Goal: Task Accomplishment & Management: Manage account settings

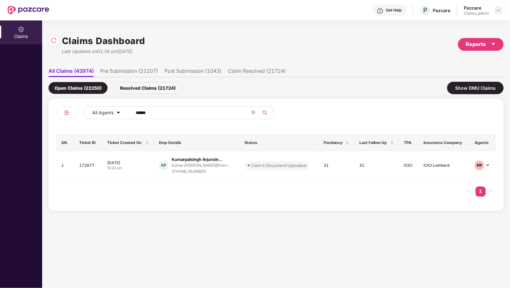
click at [500, 11] on img at bounding box center [498, 10] width 5 height 5
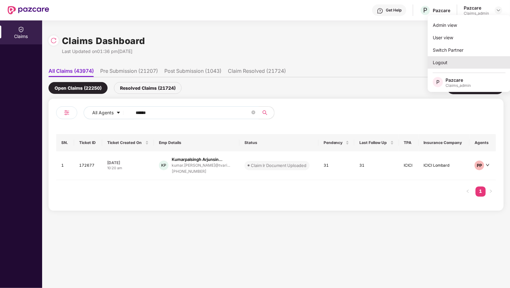
click at [439, 62] on div "Logout" at bounding box center [468, 62] width 83 height 12
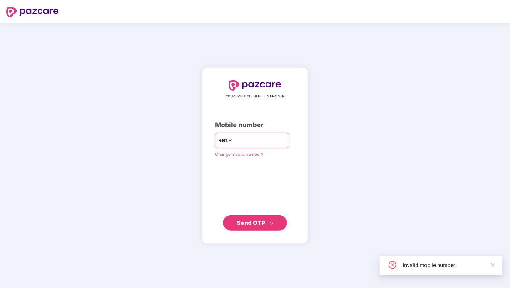
click at [234, 141] on input "********" at bounding box center [259, 140] width 52 height 10
type input "**********"
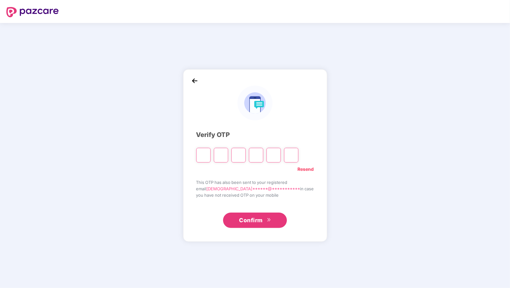
type input "*"
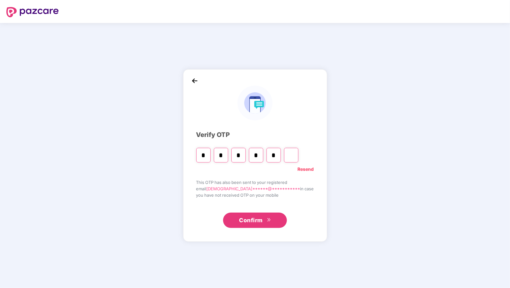
type input "*"
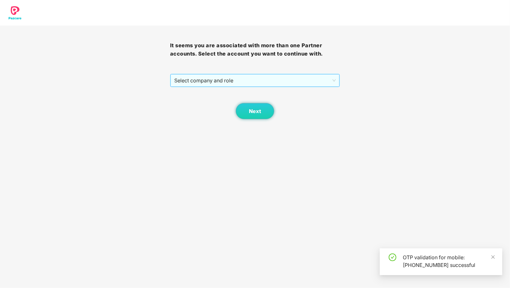
click at [198, 77] on span "Select company and role" at bounding box center [255, 80] width 162 height 12
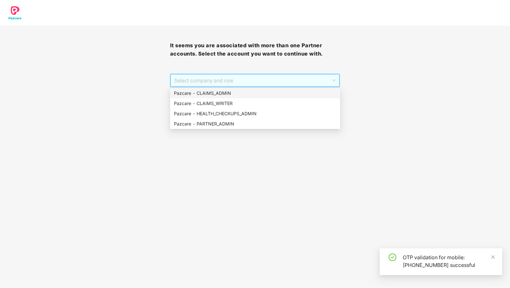
click at [220, 94] on div "Pazcare - CLAIMS_ADMIN" at bounding box center [255, 93] width 162 height 7
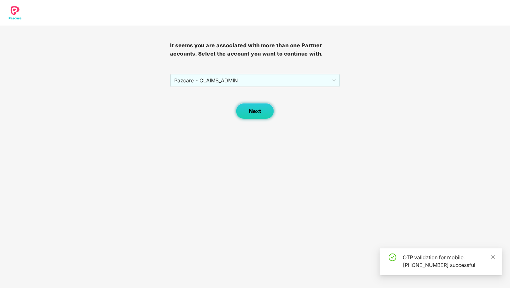
click at [250, 112] on span "Next" at bounding box center [255, 111] width 12 height 6
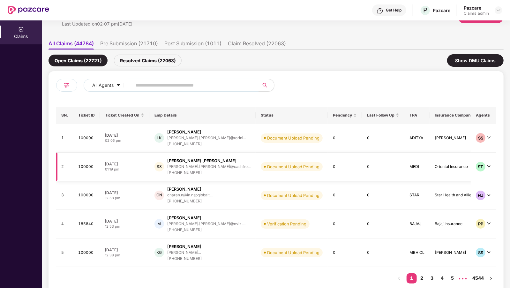
scroll to position [0, 0]
click at [298, 140] on td "Document Upload Pending" at bounding box center [291, 138] width 72 height 29
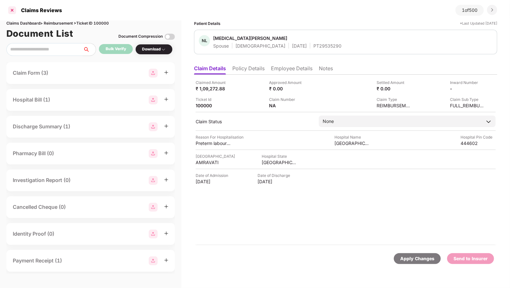
click at [12, 12] on div at bounding box center [12, 10] width 10 height 10
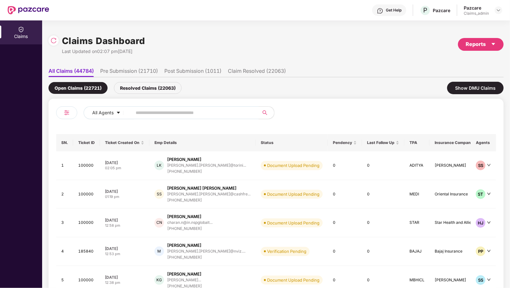
click at [133, 70] on li "Pre Submission (21710)" at bounding box center [129, 72] width 58 height 9
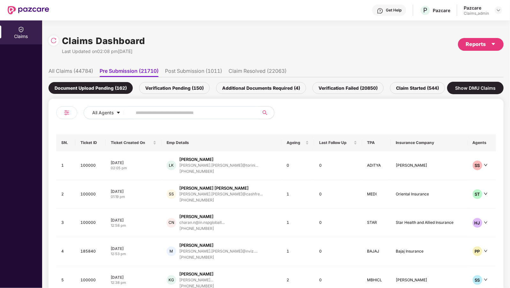
click at [181, 68] on li "Post Submission (1011)" at bounding box center [193, 72] width 57 height 9
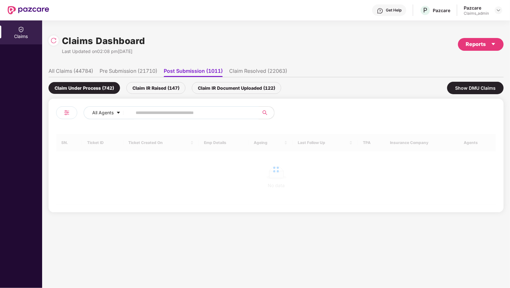
click at [246, 70] on li "Claim Resolved (22063)" at bounding box center [258, 72] width 58 height 9
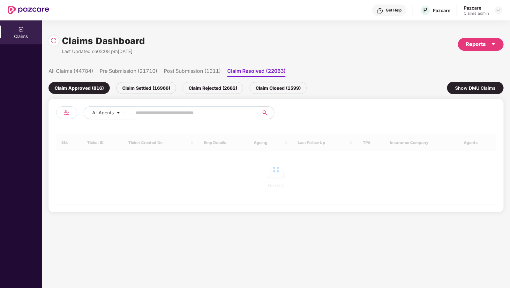
click at [159, 91] on div "Claim Settled (16966)" at bounding box center [146, 88] width 60 height 12
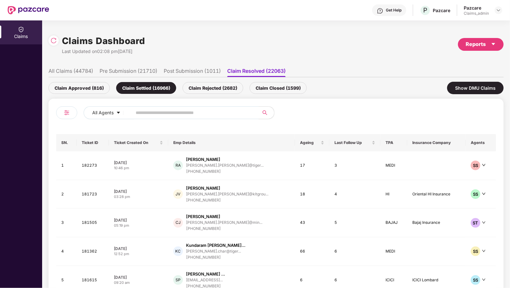
click at [206, 85] on div "Claim Rejected (2682)" at bounding box center [212, 88] width 61 height 12
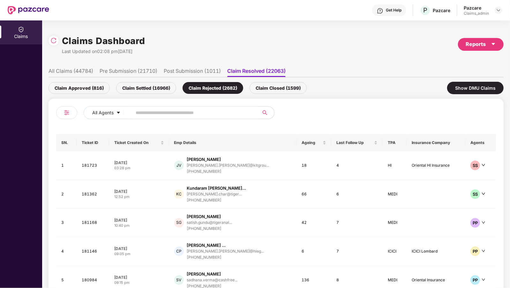
click at [257, 87] on div "Claim Closed (1599)" at bounding box center [277, 88] width 57 height 12
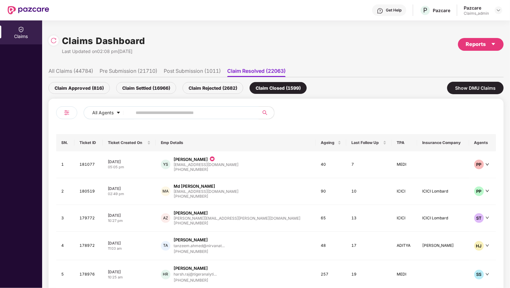
click at [82, 74] on li "All Claims (44784)" at bounding box center [70, 72] width 45 height 9
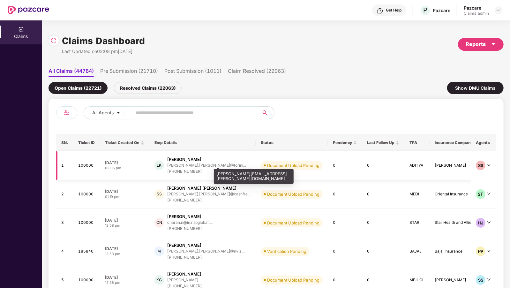
click at [176, 164] on div "[PERSON_NAME].[PERSON_NAME]@torini..." at bounding box center [206, 165] width 79 height 4
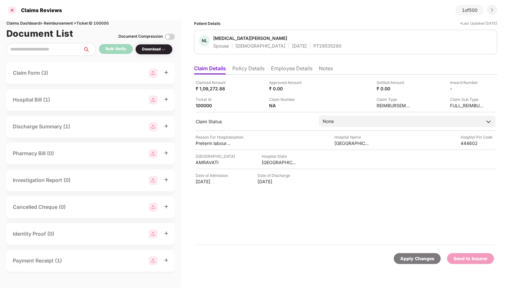
click at [13, 11] on div at bounding box center [12, 10] width 10 height 10
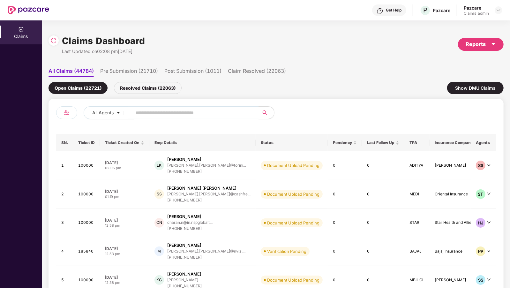
click at [111, 70] on li "Pre Submission (21710)" at bounding box center [129, 72] width 58 height 9
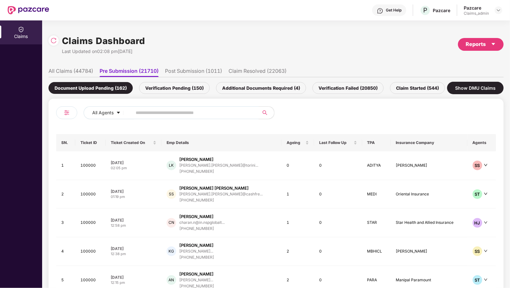
click at [179, 72] on li "Post Submission (1011)" at bounding box center [193, 72] width 57 height 9
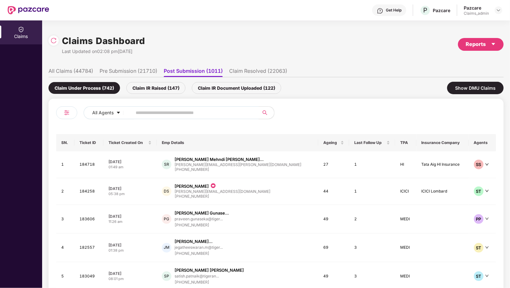
click at [246, 69] on li "Claim Resolved (22063)" at bounding box center [258, 72] width 58 height 9
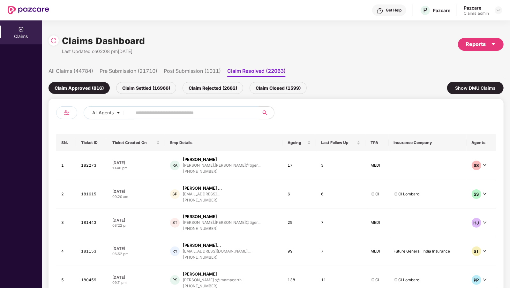
click at [206, 77] on div "Claim Approved (816) Claim Settled (16966) Claim Rejected (2682) Claim Closed (…" at bounding box center [275, 87] width 455 height 21
click at [157, 87] on div "Claim Settled (16966)" at bounding box center [146, 88] width 60 height 12
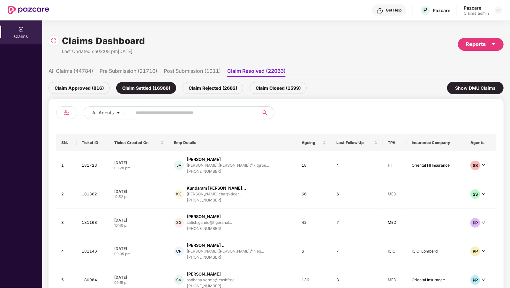
click at [196, 87] on div "Claim Rejected (2682)" at bounding box center [212, 88] width 61 height 12
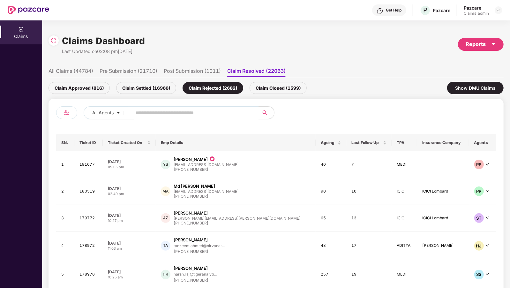
click at [81, 69] on li "All Claims (44784)" at bounding box center [70, 72] width 45 height 9
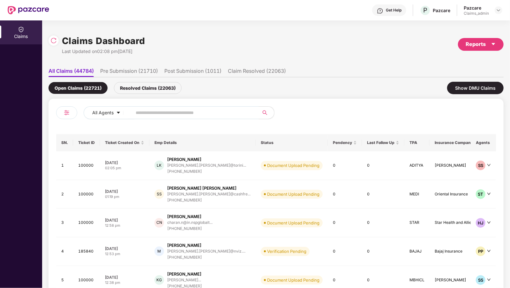
click at [102, 68] on li "Pre Submission (21710)" at bounding box center [129, 72] width 58 height 9
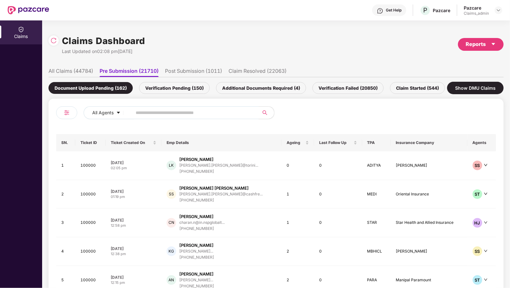
click at [198, 68] on li "Post Submission (1011)" at bounding box center [193, 72] width 57 height 9
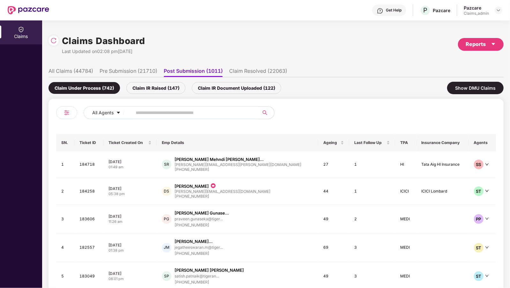
click at [268, 74] on li "Claim Resolved (22063)" at bounding box center [258, 72] width 58 height 9
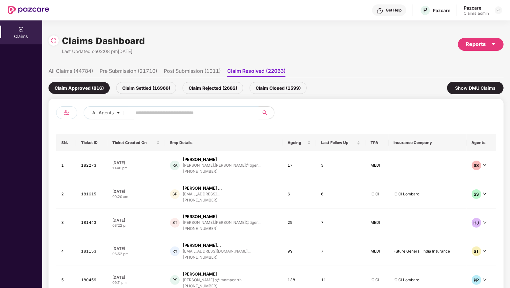
click at [48, 67] on ul "All Claims (44784) Pre Submission (21710) Post Submission (1011) Claim Resolved…" at bounding box center [275, 70] width 455 height 13
click at [56, 72] on li "All Claims (44784)" at bounding box center [70, 72] width 45 height 9
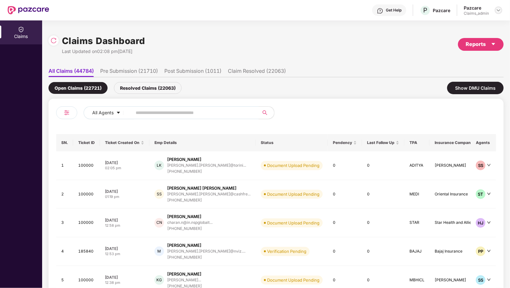
click at [499, 12] on img at bounding box center [498, 10] width 5 height 5
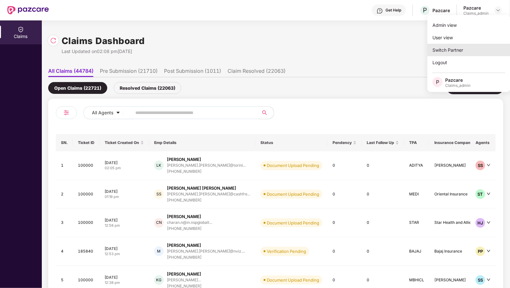
click at [445, 48] on div "Switch Partner" at bounding box center [468, 50] width 83 height 12
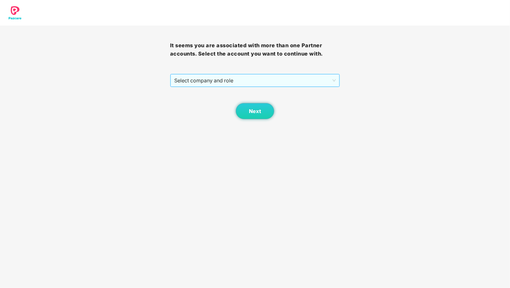
click at [208, 75] on span "Select company and role" at bounding box center [255, 80] width 162 height 12
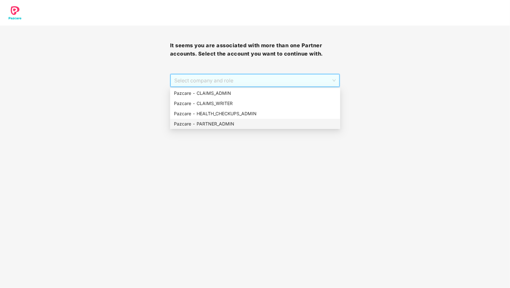
click at [197, 123] on div "Pazcare - PARTNER_ADMIN" at bounding box center [255, 123] width 162 height 7
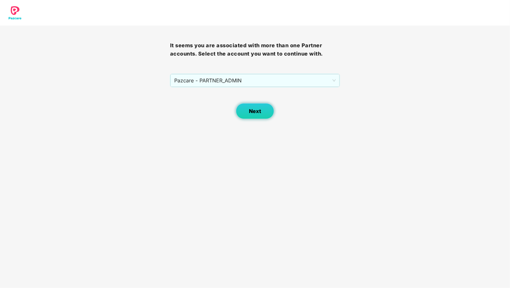
click at [247, 119] on button "Next" at bounding box center [255, 111] width 38 height 16
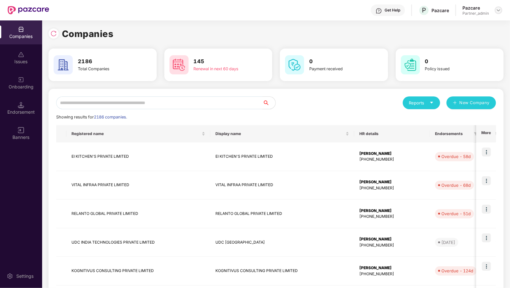
click at [496, 9] on img at bounding box center [498, 10] width 5 height 5
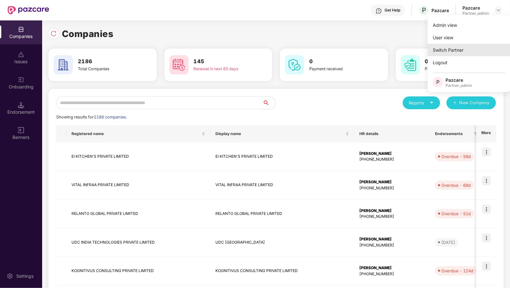
click at [452, 49] on div "Switch Partner" at bounding box center [468, 50] width 83 height 12
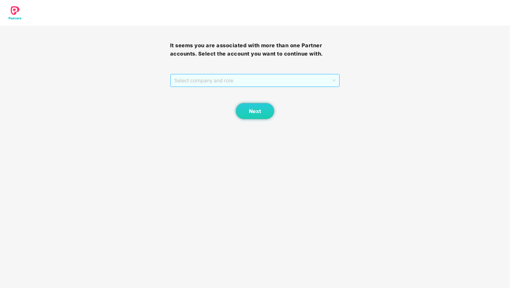
click at [253, 81] on span "Select company and role" at bounding box center [255, 80] width 162 height 12
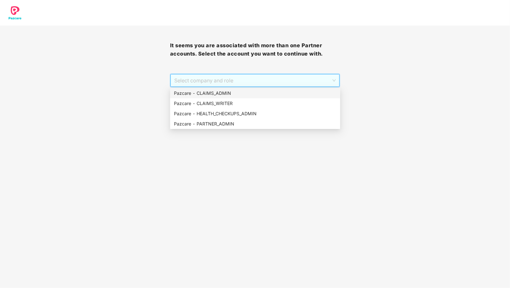
click at [243, 94] on div "Pazcare - CLAIMS_ADMIN" at bounding box center [255, 93] width 162 height 7
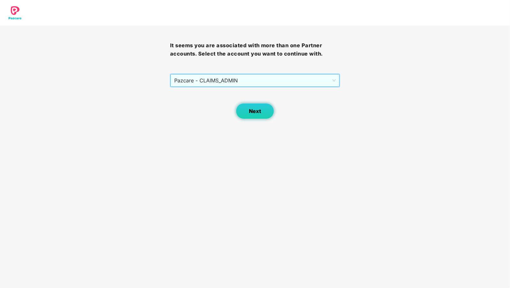
click at [252, 108] on span "Next" at bounding box center [255, 111] width 12 height 6
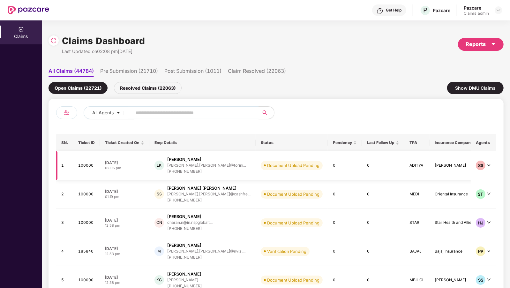
click at [298, 165] on td "Document Upload Pending" at bounding box center [291, 165] width 72 height 29
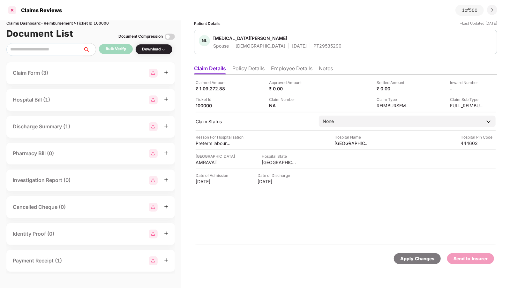
click at [9, 10] on div at bounding box center [12, 10] width 10 height 10
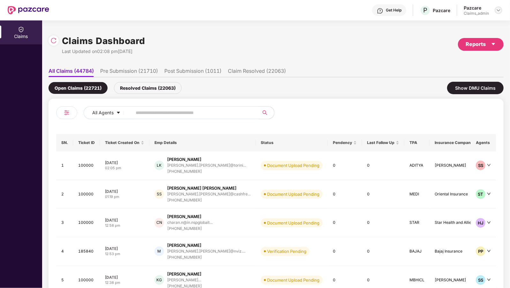
click at [496, 8] on img at bounding box center [498, 10] width 5 height 5
